Goal: Browse casually: Explore the website without a specific task or goal

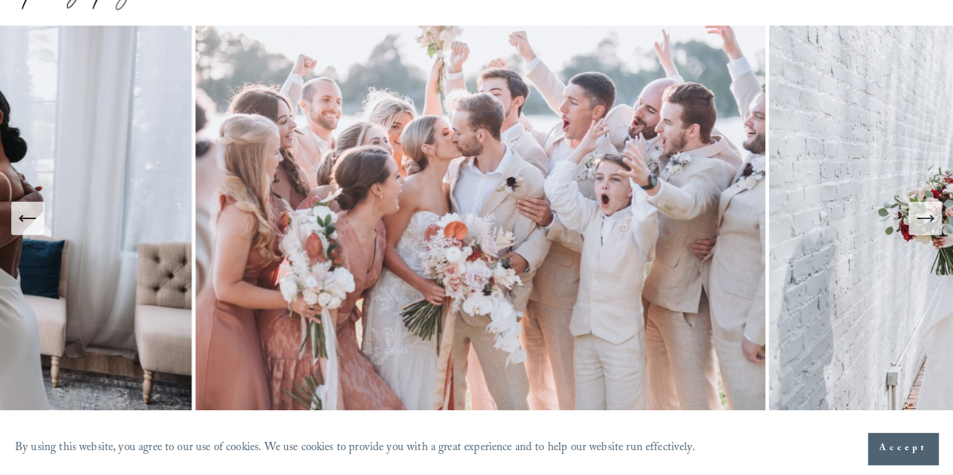
scroll to position [151, 0]
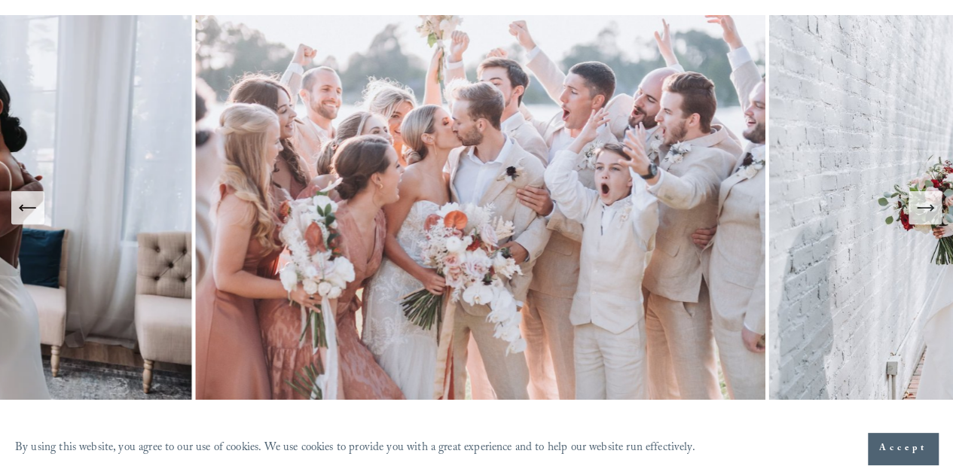
click at [931, 204] on icon "Next Slide" at bounding box center [924, 207] width 21 height 21
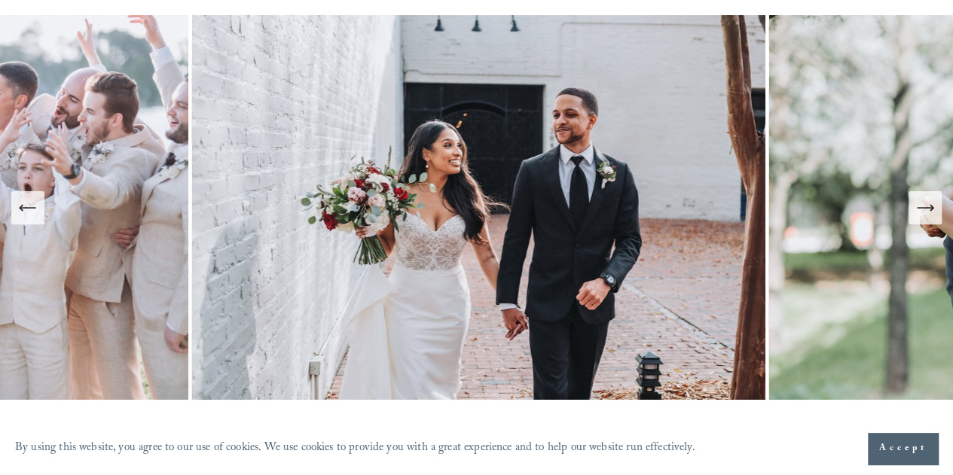
click at [931, 204] on icon "Next Slide" at bounding box center [924, 207] width 21 height 21
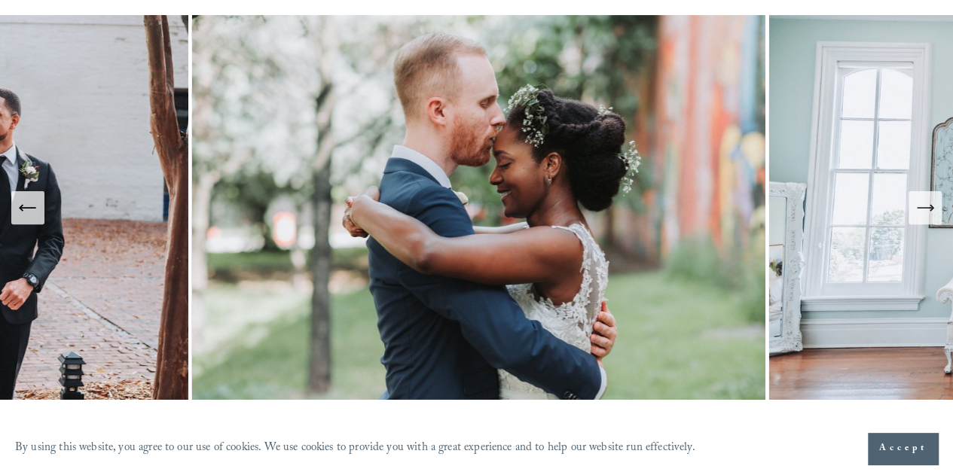
click at [931, 204] on icon "Next Slide" at bounding box center [924, 207] width 21 height 21
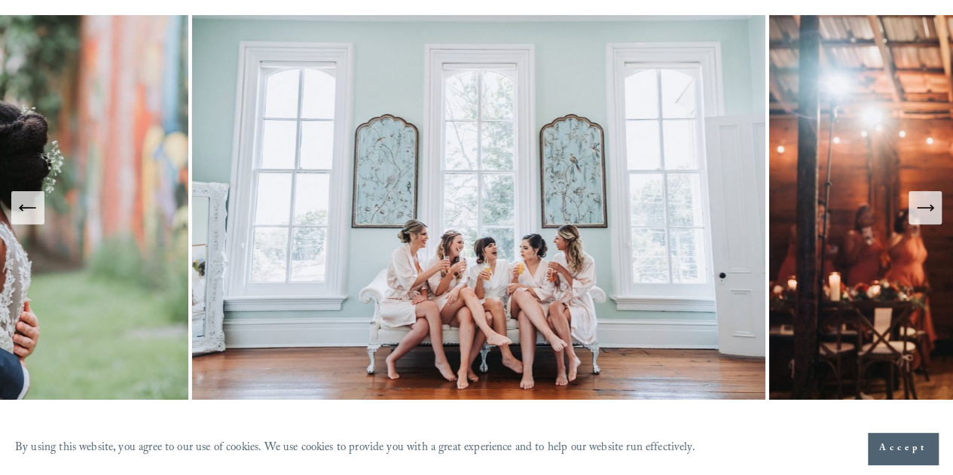
click at [931, 204] on icon "Next Slide" at bounding box center [924, 207] width 21 height 21
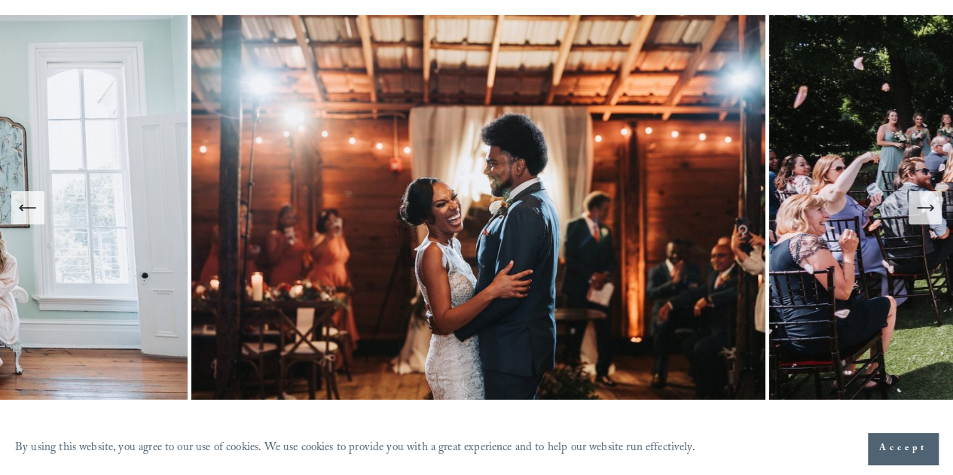
click at [931, 204] on icon "Next Slide" at bounding box center [924, 207] width 21 height 21
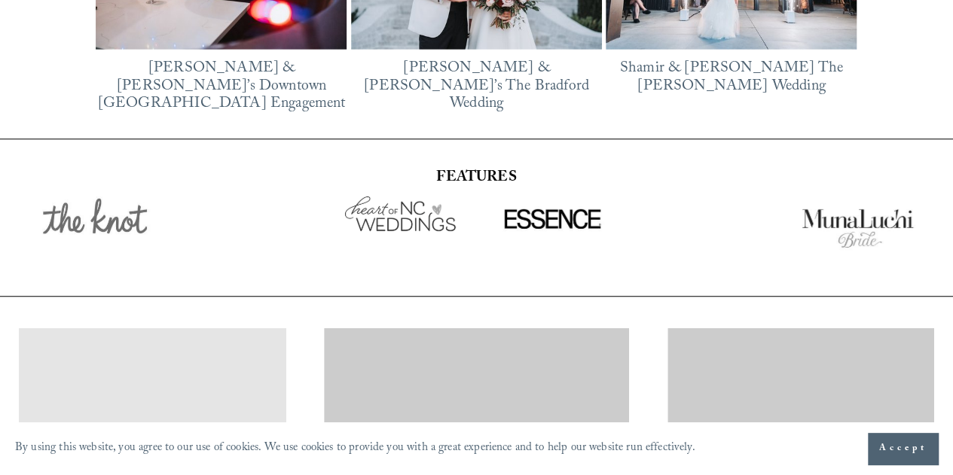
scroll to position [2486, 0]
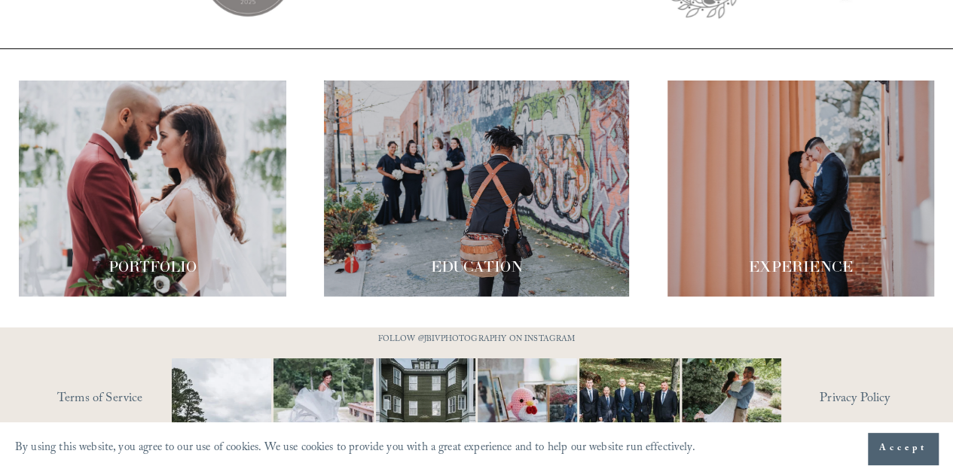
click at [98, 154] on div at bounding box center [152, 189] width 267 height 216
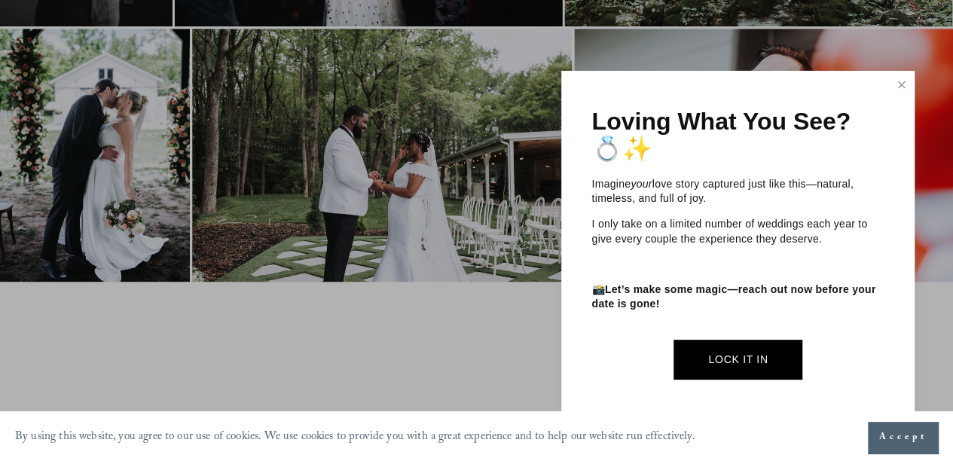
scroll to position [3917, 0]
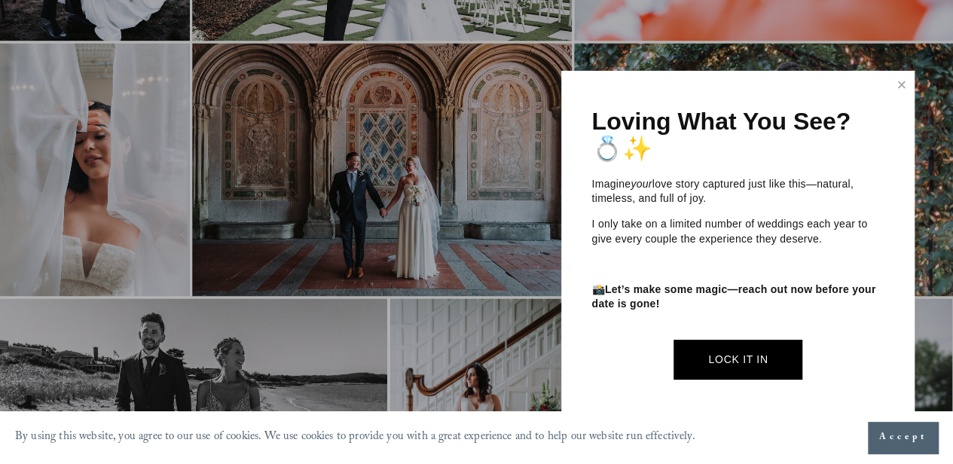
click at [887, 85] on div "Loving What You See? 💍✨ Imagine your love story captured just like this—natural…" at bounding box center [737, 248] width 353 height 355
click at [904, 80] on link "Close" at bounding box center [901, 85] width 23 height 24
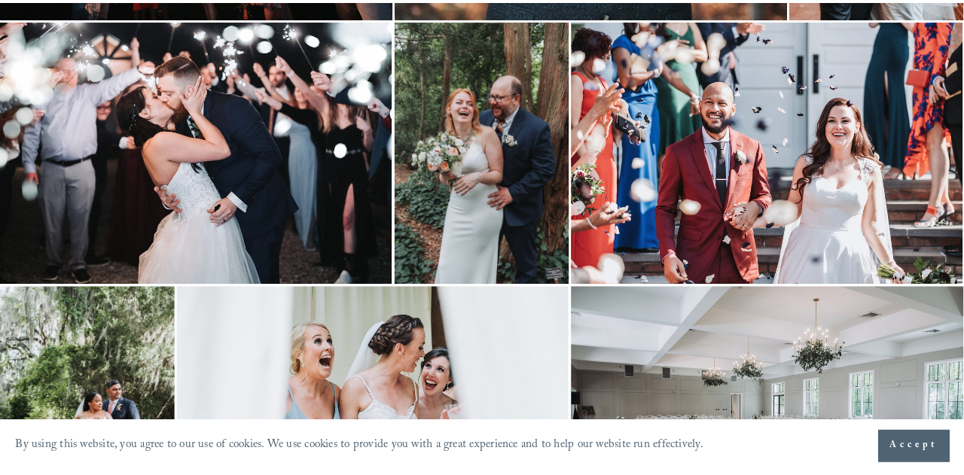
scroll to position [2778, 0]
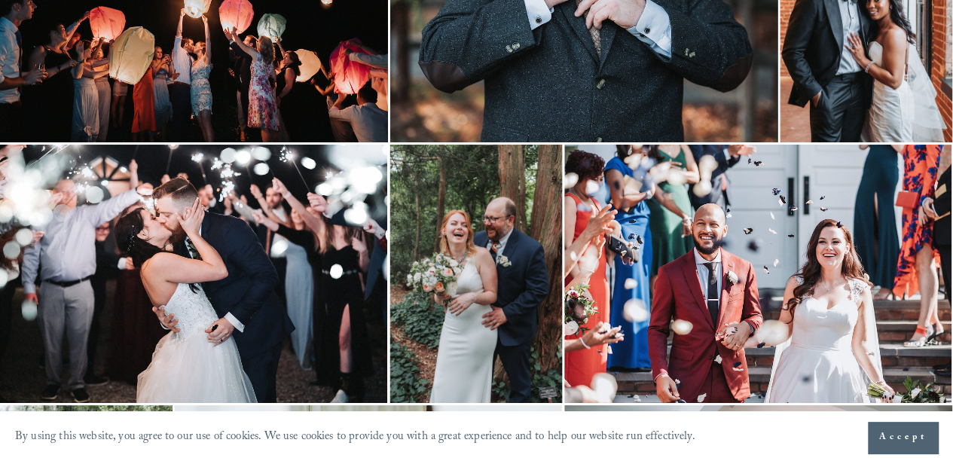
click at [285, 236] on img at bounding box center [193, 274] width 387 height 258
